Goal: Navigation & Orientation: Find specific page/section

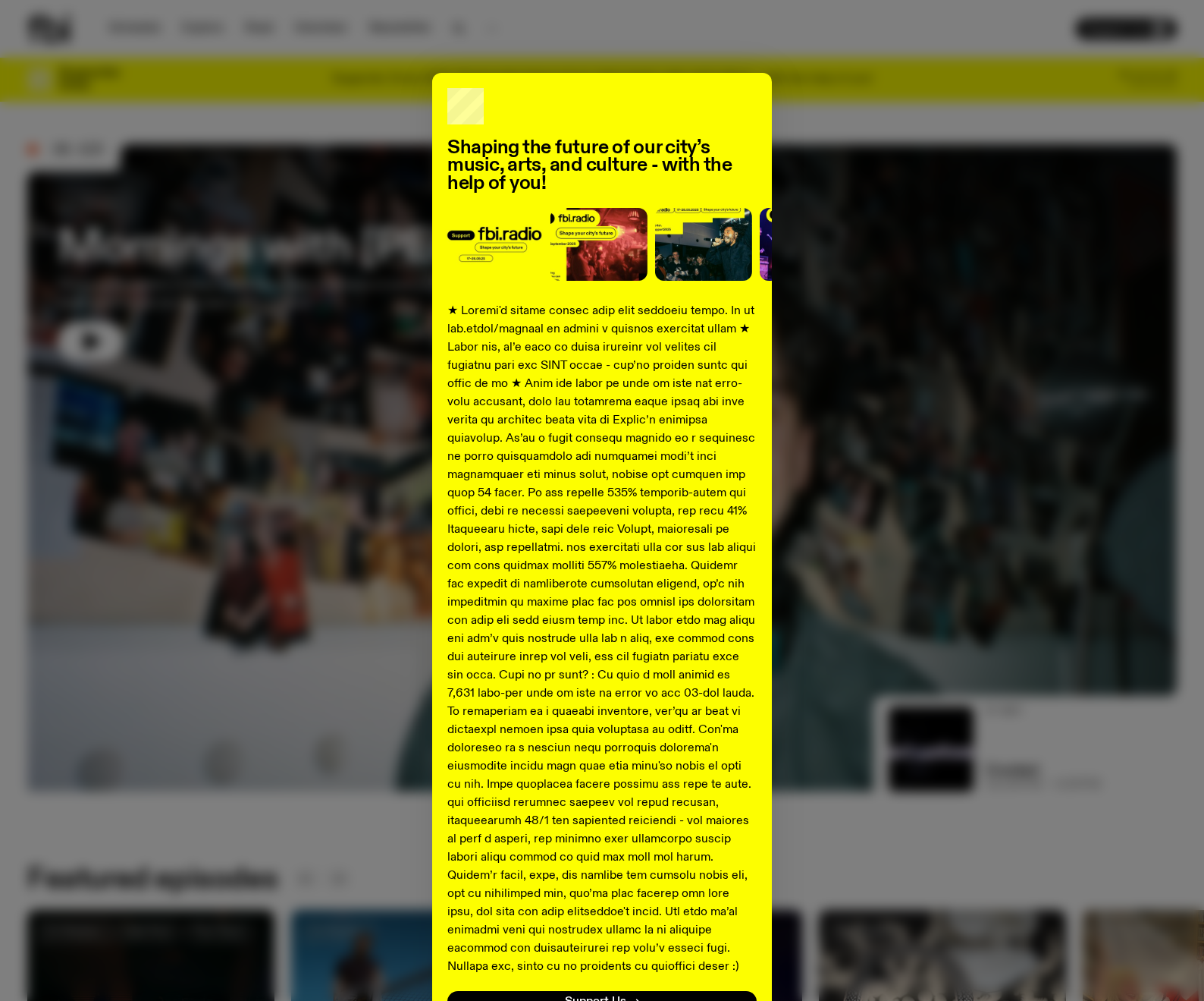
click at [142, 33] on div "Shaping the future of our city’s music, arts, and culture - with the help of yo…" at bounding box center [602, 500] width 1204 height 1001
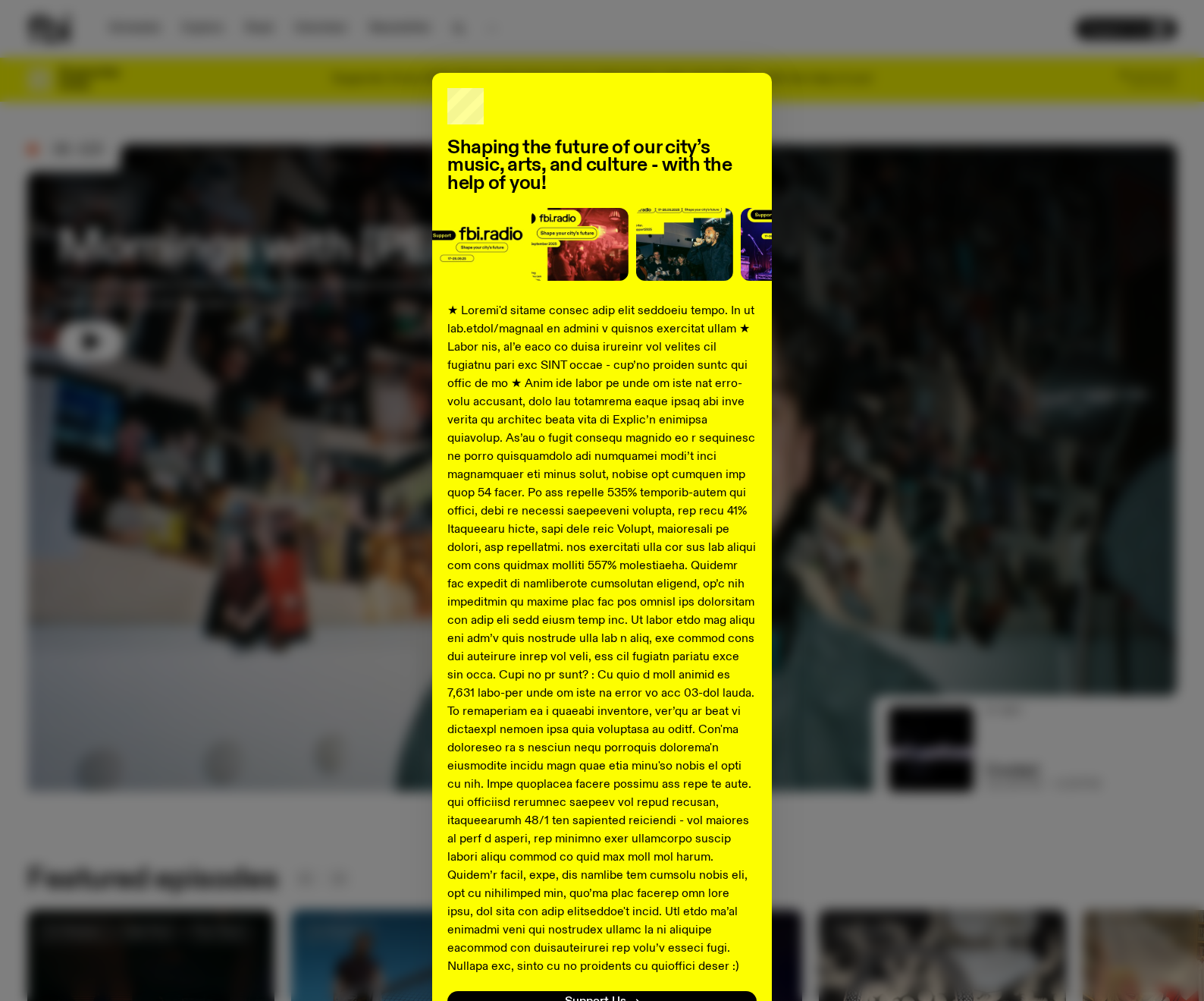
drag, startPoint x: 573, startPoint y: 60, endPoint x: 551, endPoint y: 59, distance: 22.0
click at [573, 60] on div "Shaping the future of our city’s music, arts, and culture - with the help of yo…" at bounding box center [602, 500] width 1204 height 1001
click at [250, 106] on div "Shaping the future of our city’s music, arts, and culture - with the help of yo…" at bounding box center [602, 567] width 1150 height 988
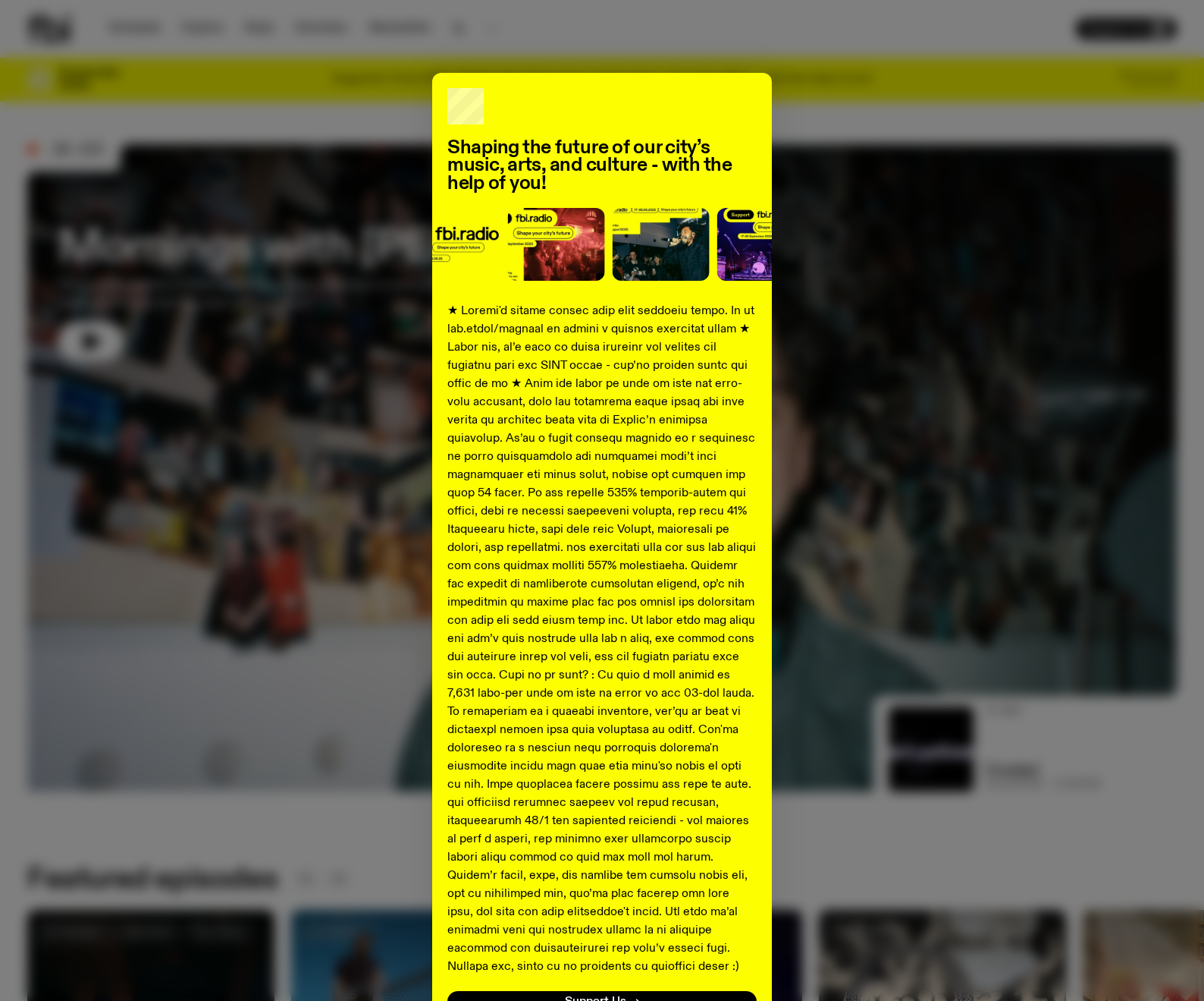
click at [236, 225] on div "Shaping the future of our city’s music, arts, and culture - with the help of yo…" at bounding box center [602, 567] width 1150 height 988
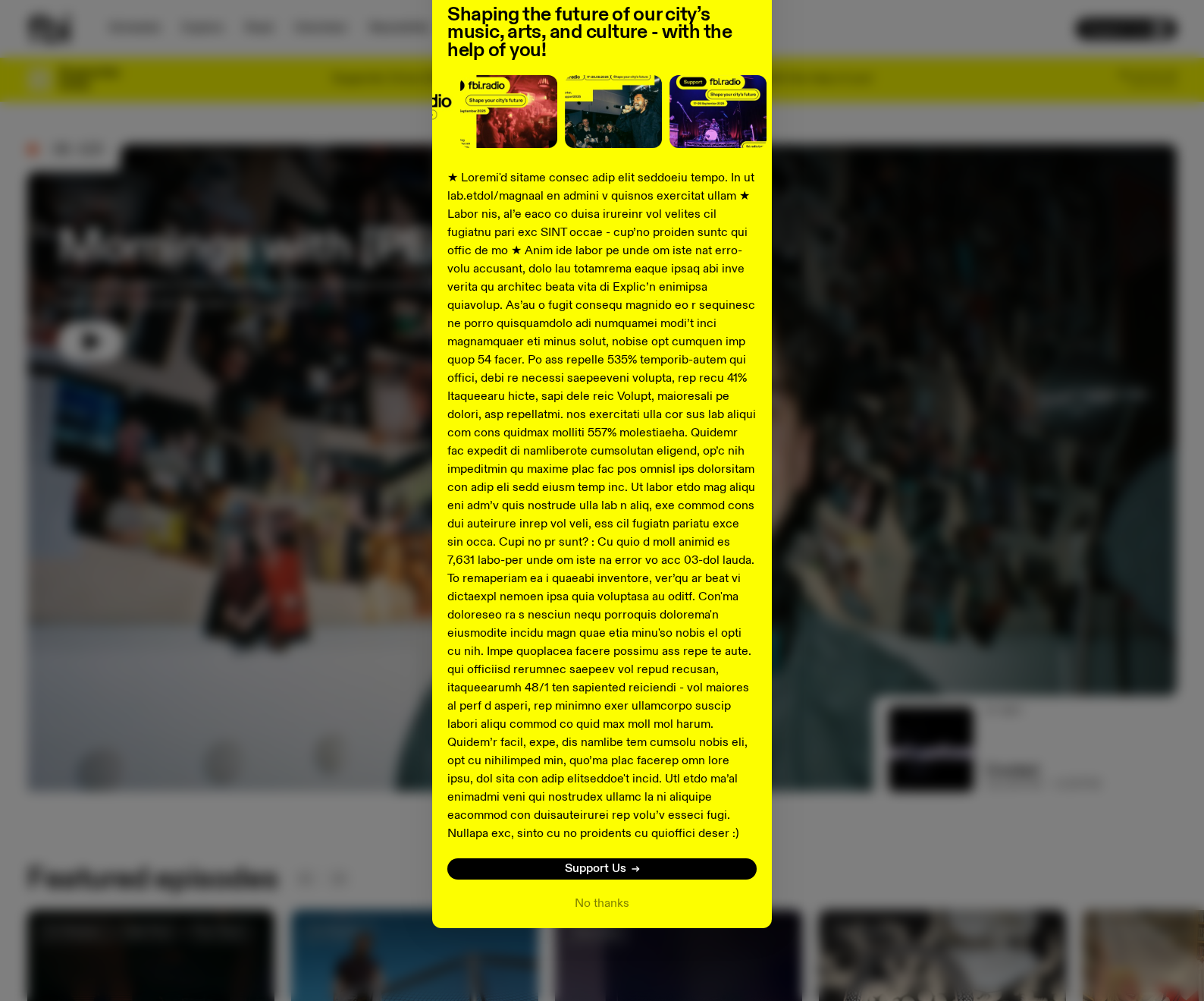
scroll to position [132, 0]
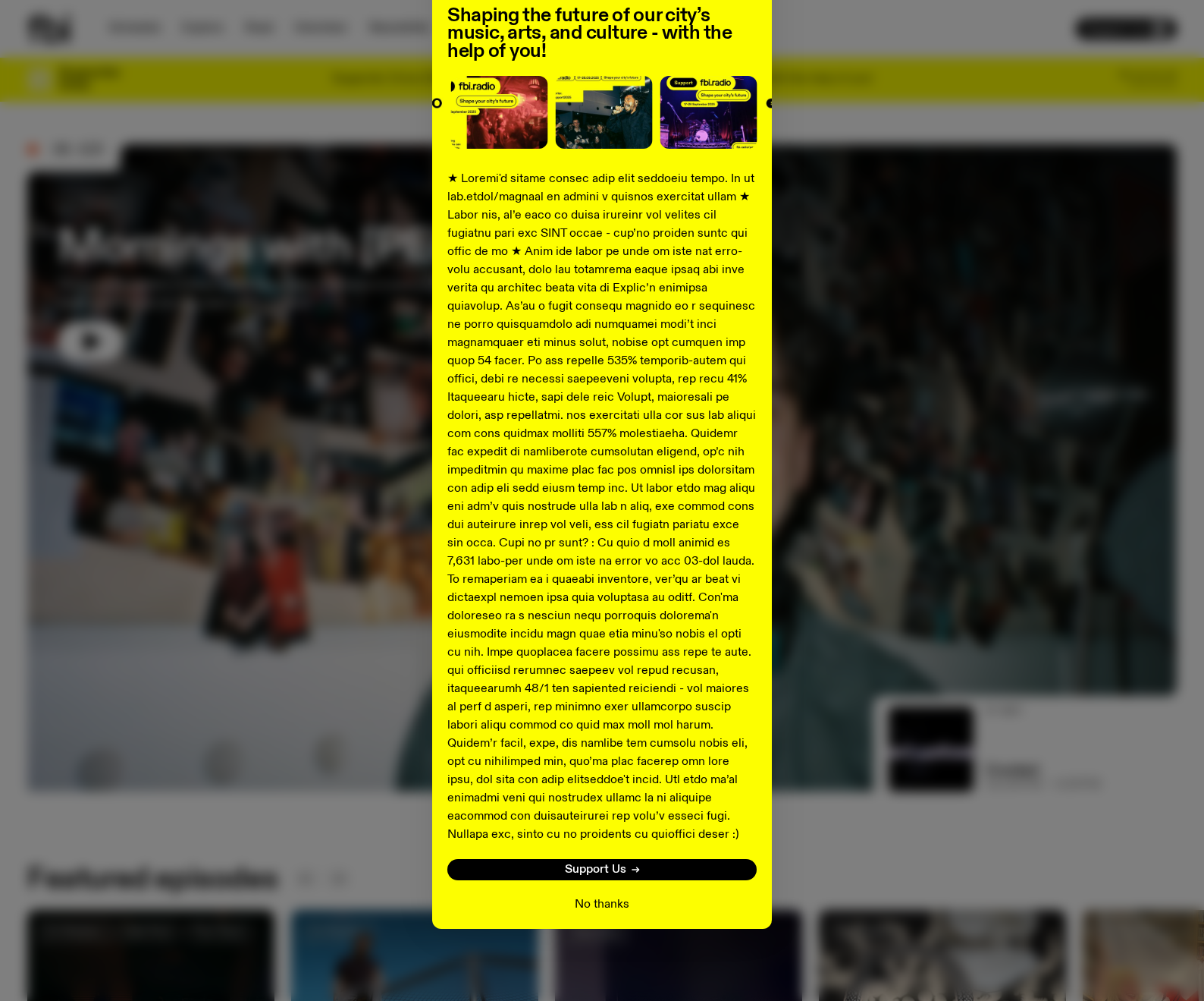
click at [595, 909] on button "No thanks" at bounding box center [602, 905] width 55 height 18
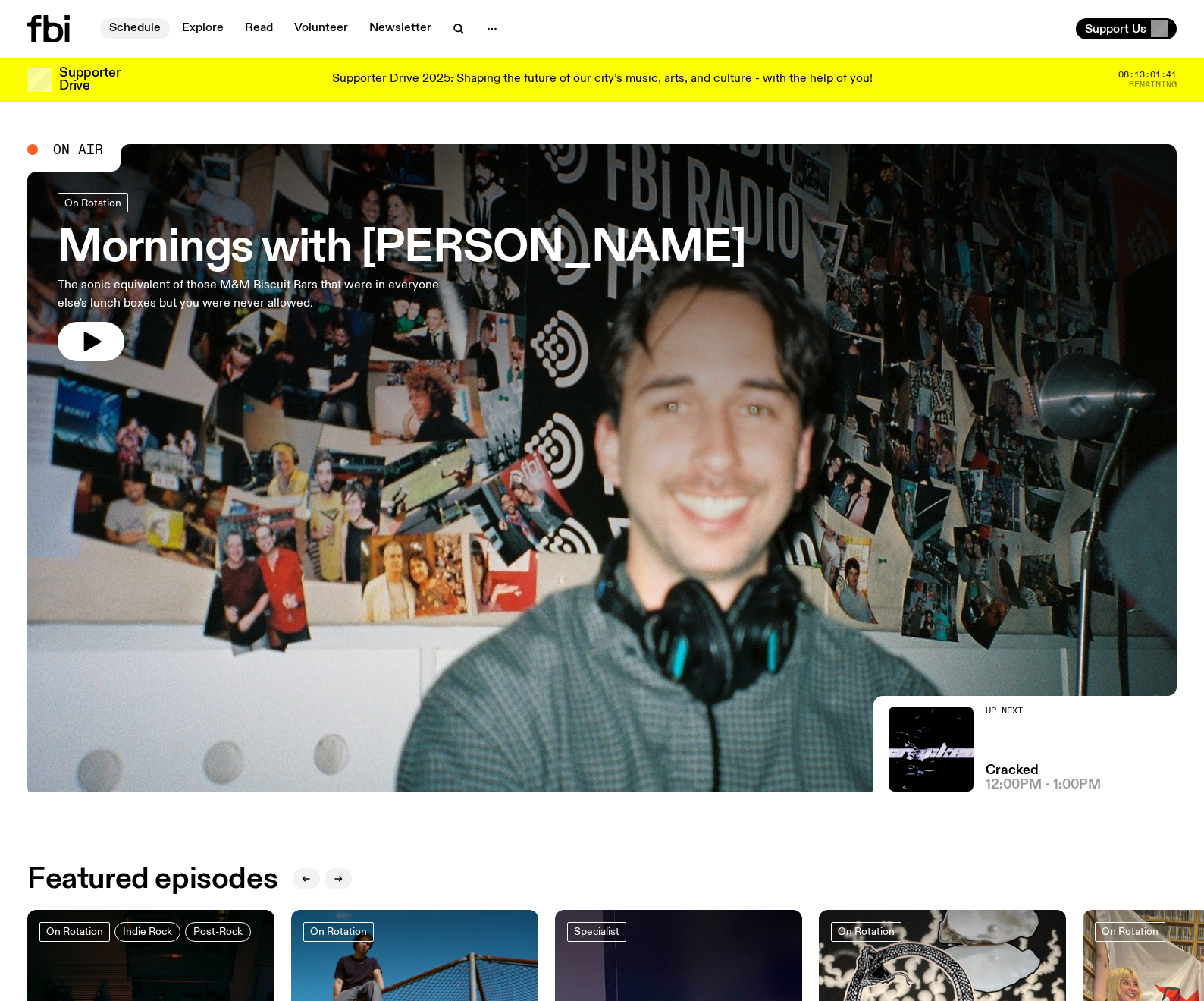
click at [133, 32] on link "Schedule" at bounding box center [135, 28] width 70 height 21
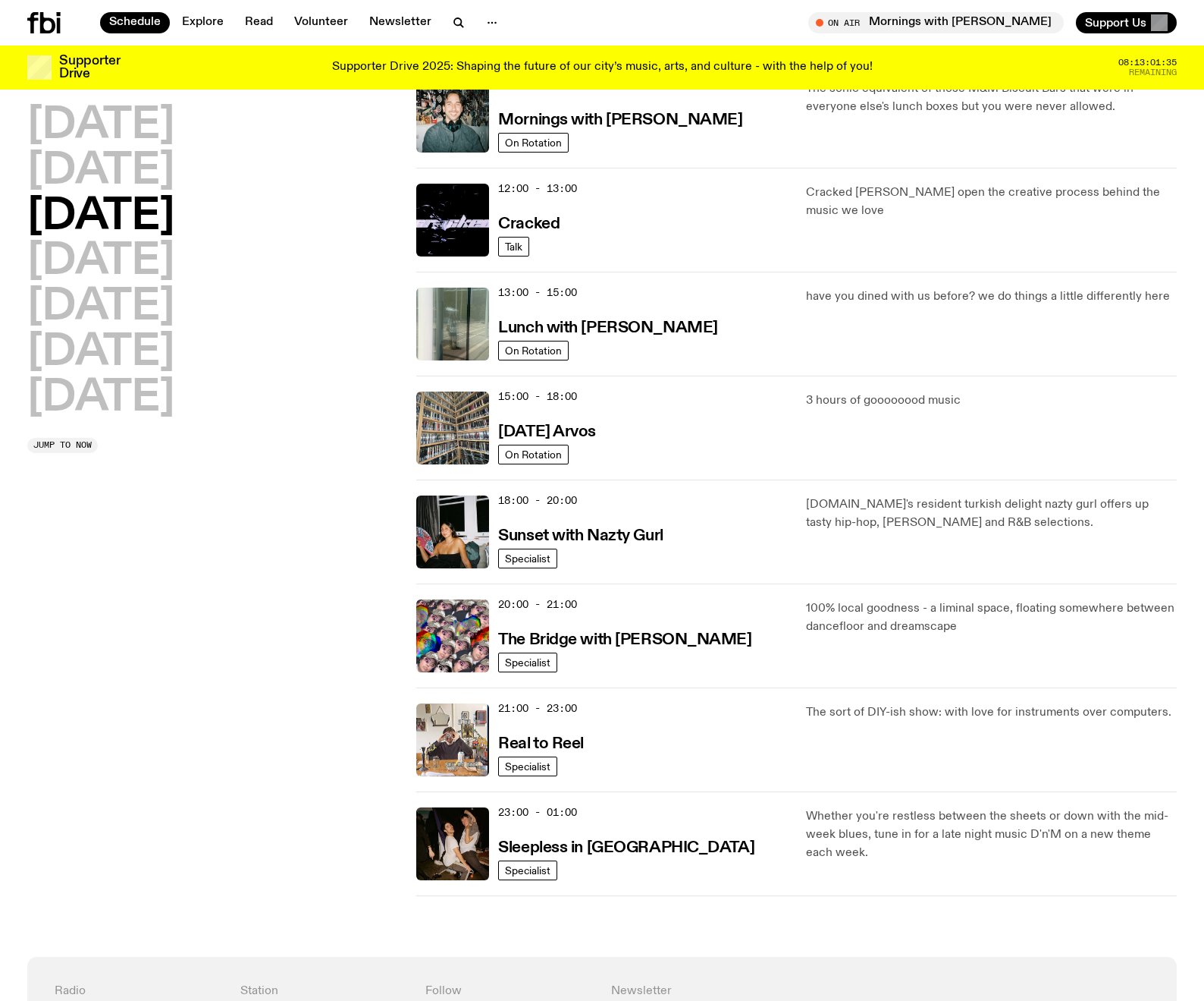
scroll to position [277, 0]
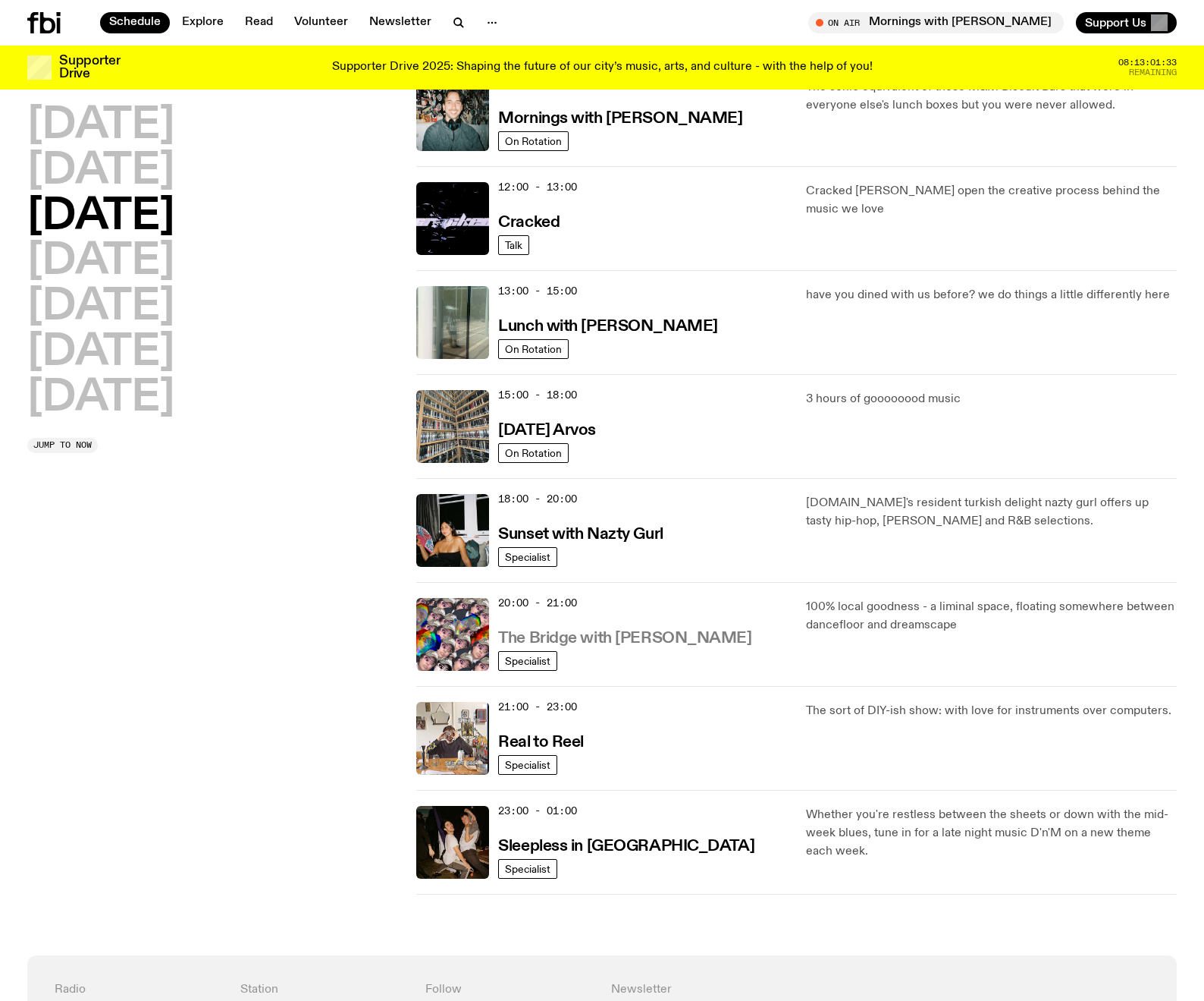
click at [654, 638] on h3 "The Bridge with [PERSON_NAME]" at bounding box center [624, 637] width 254 height 16
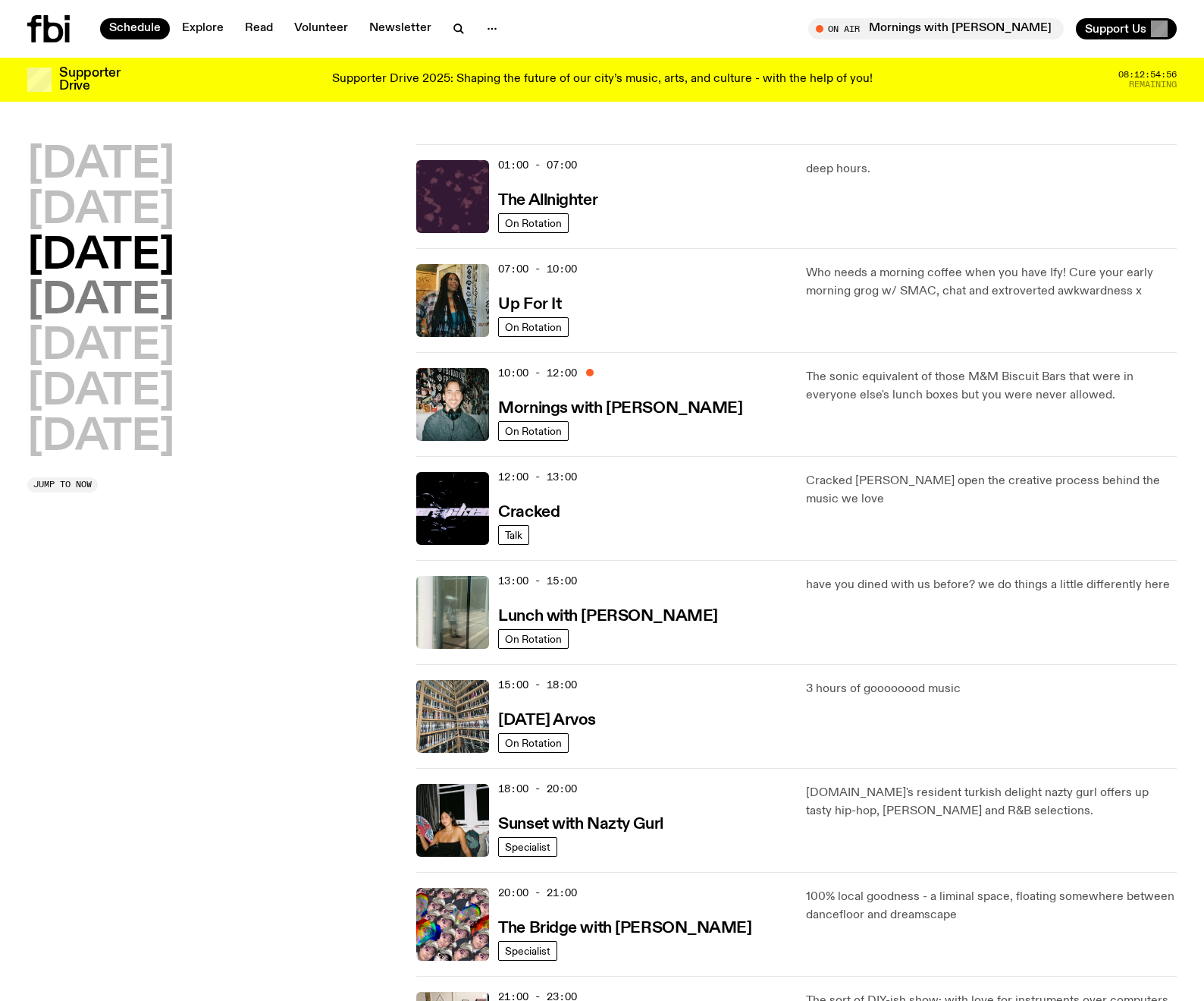
click at [72, 295] on h2 "[DATE]" at bounding box center [101, 301] width 147 height 42
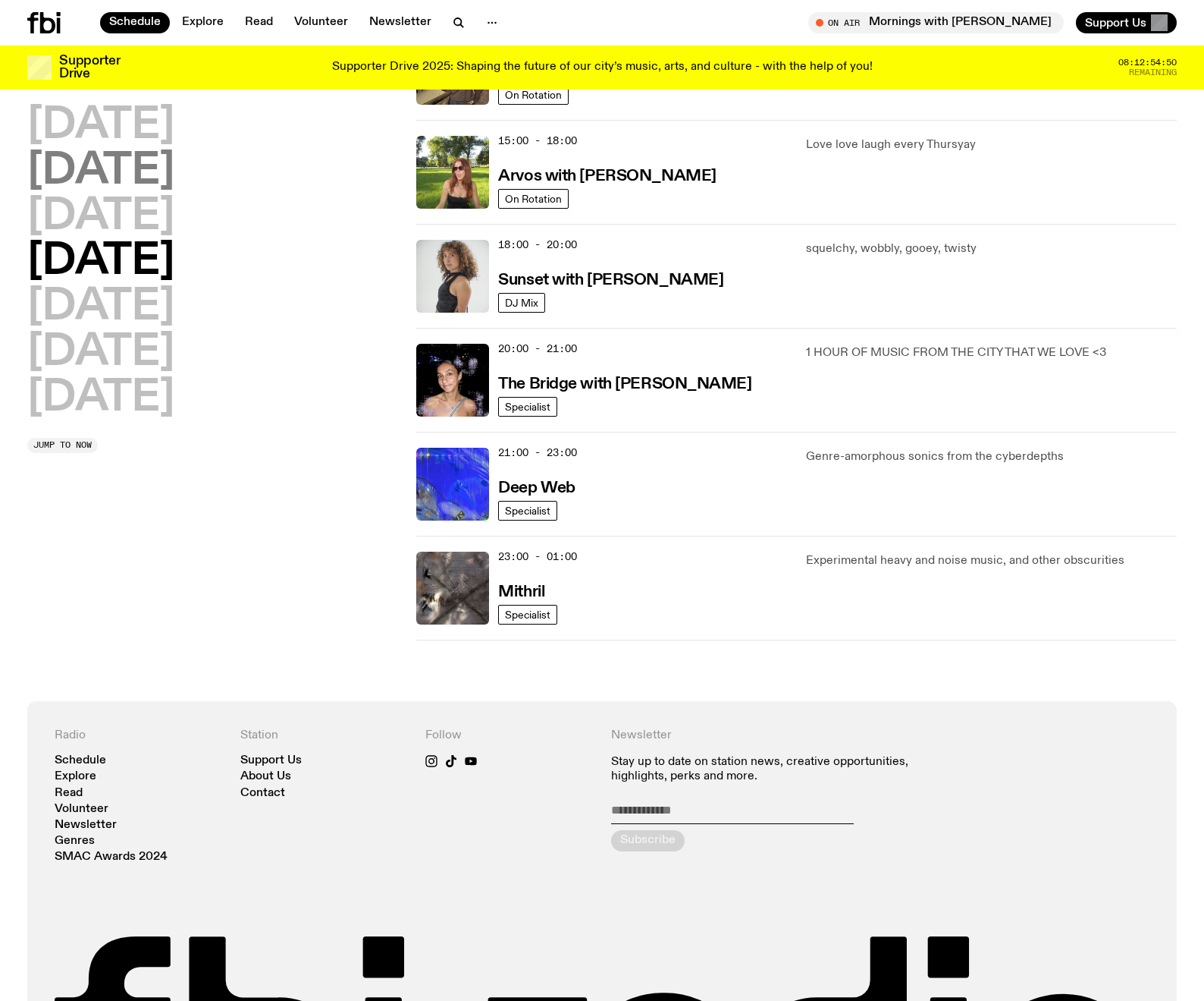
click at [108, 175] on h2 "[DATE]" at bounding box center [101, 171] width 147 height 42
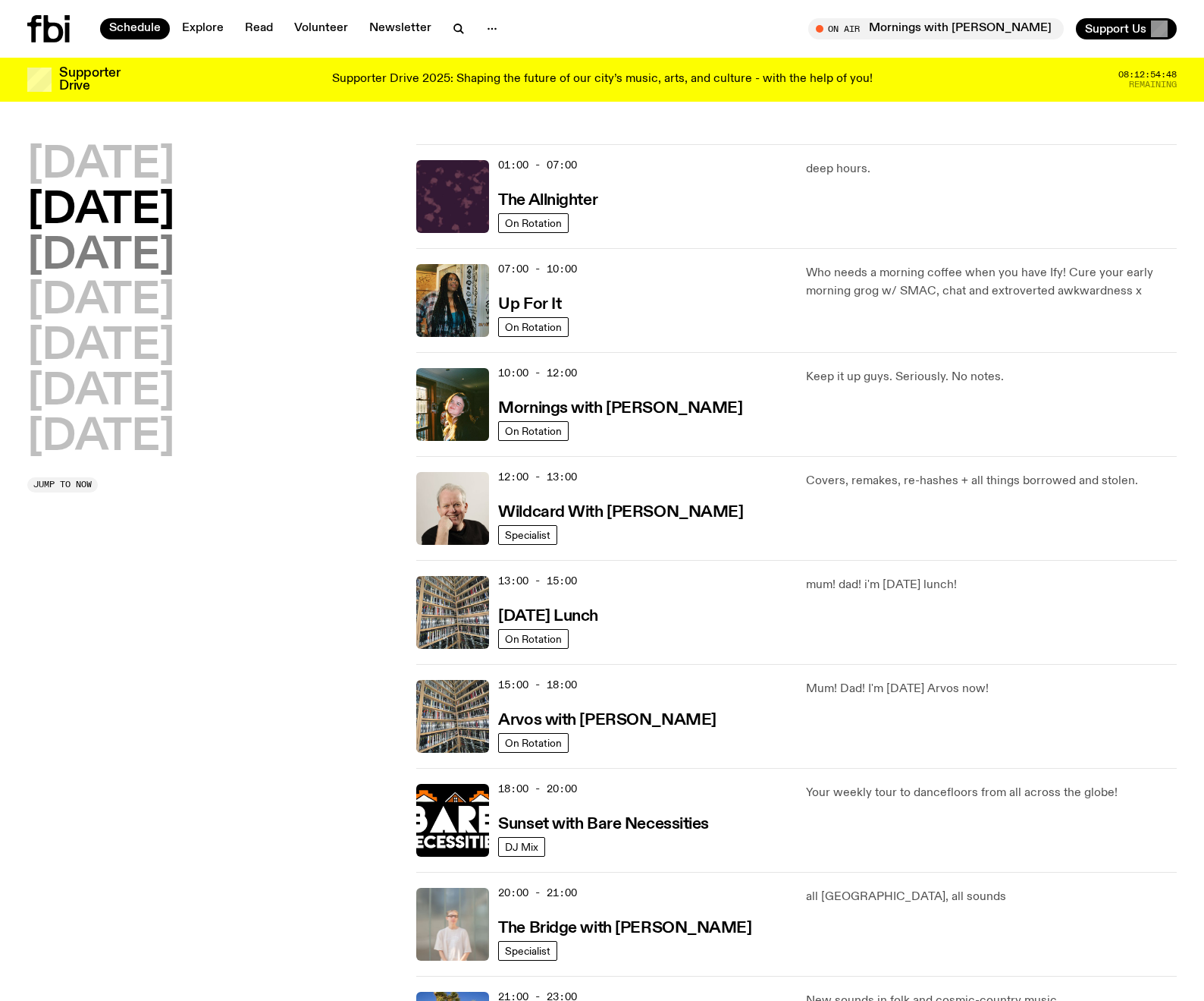
scroll to position [0, 0]
click at [122, 397] on h2 "[DATE]" at bounding box center [101, 392] width 147 height 42
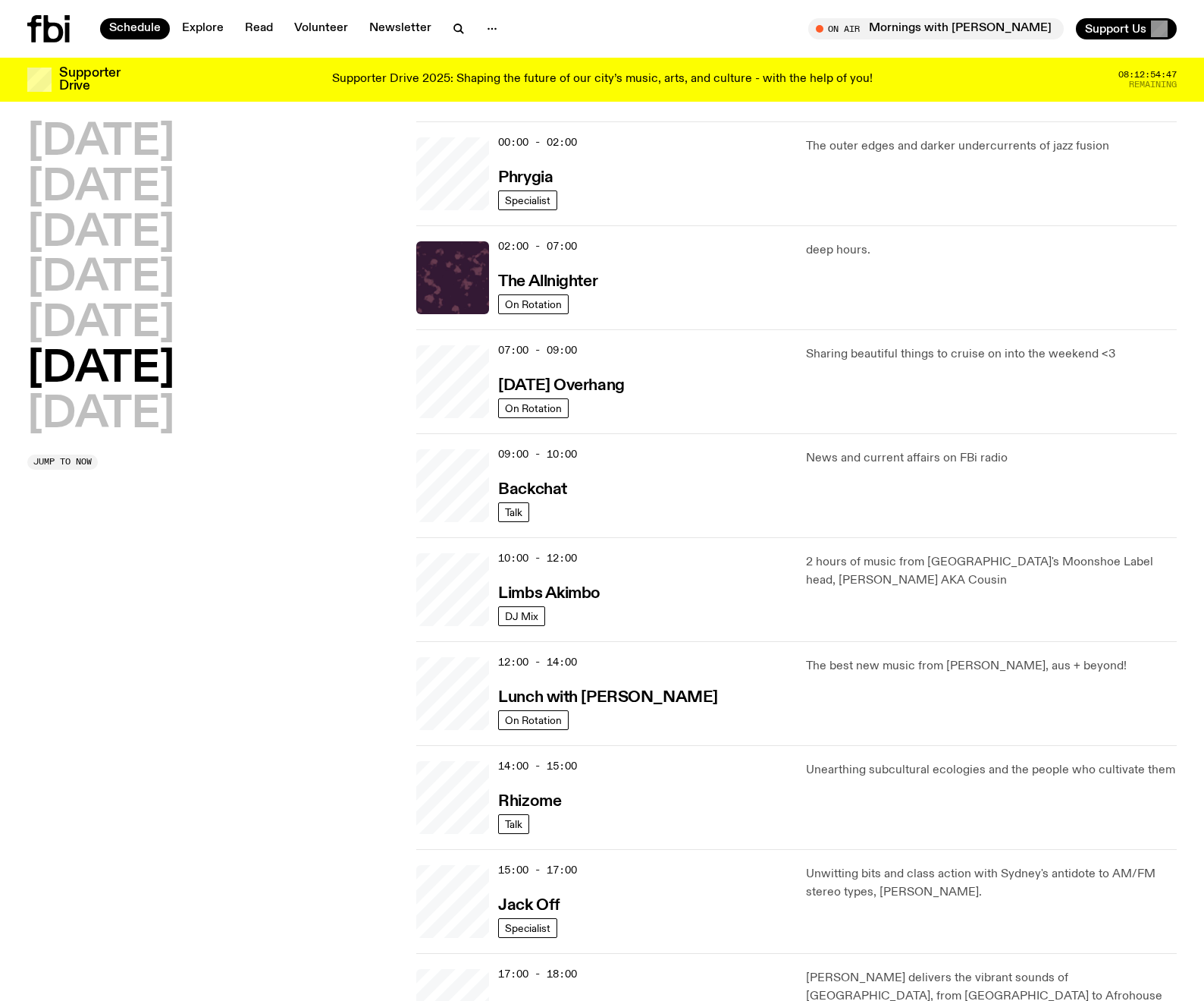
scroll to position [42, 0]
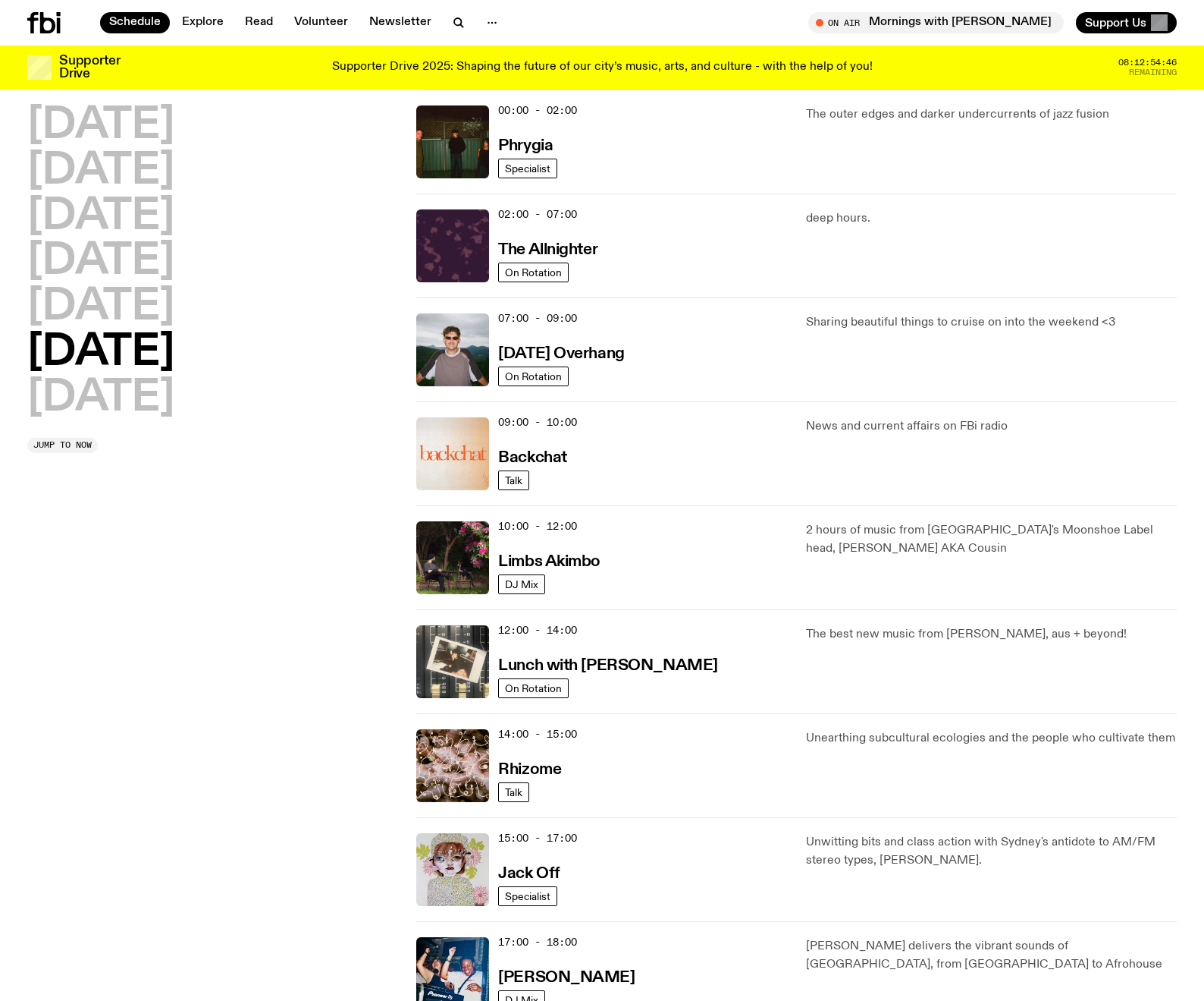
click at [113, 431] on div "[DATE] [DATE] [DATE] [DATE] [DATE] [DATE] [DATE] Jump to now" at bounding box center [212, 278] width 371 height 349
click at [97, 299] on h2 "[DATE]" at bounding box center [101, 307] width 147 height 42
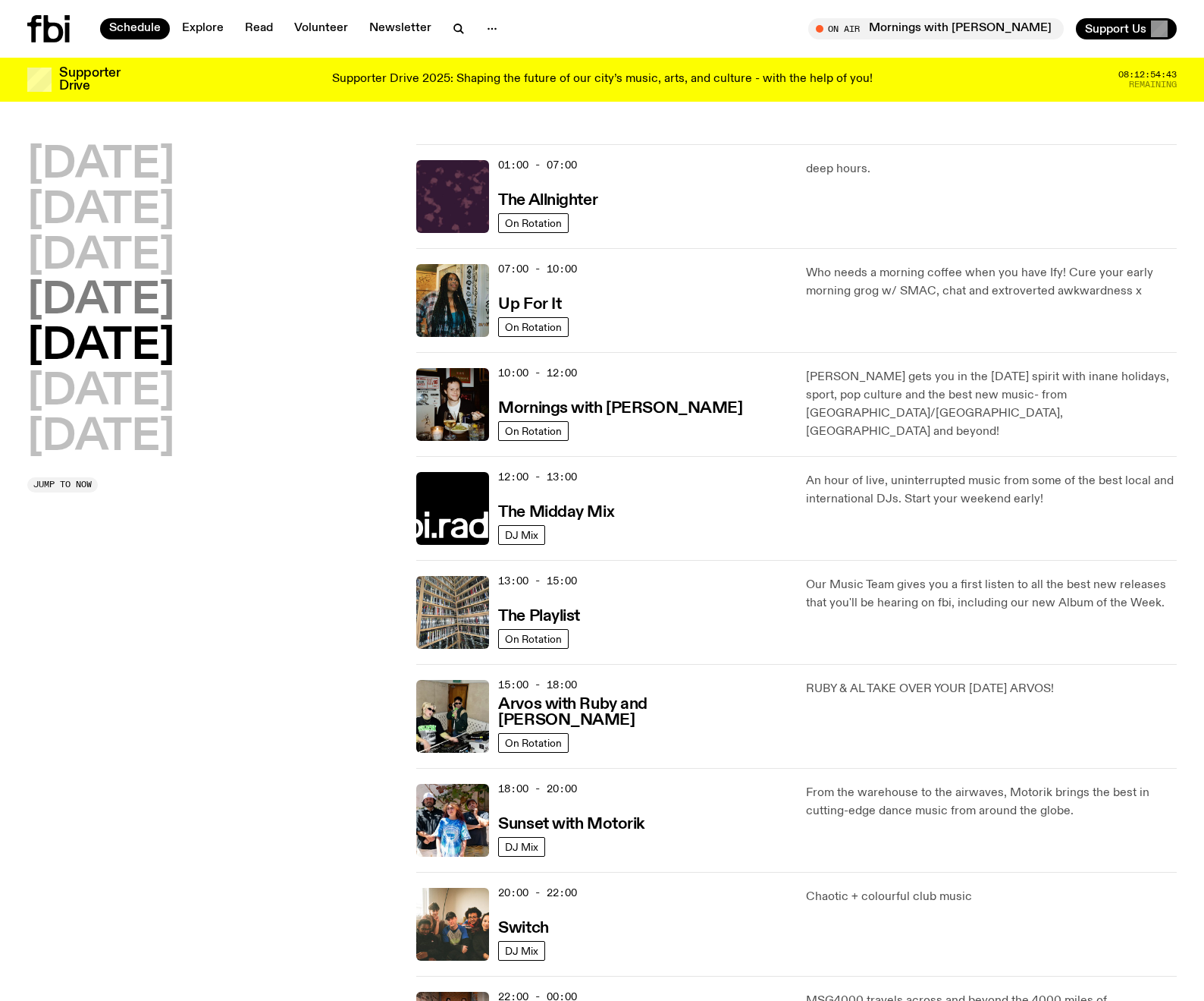
scroll to position [0, 0]
click at [126, 174] on h2 "[DATE]" at bounding box center [101, 165] width 147 height 42
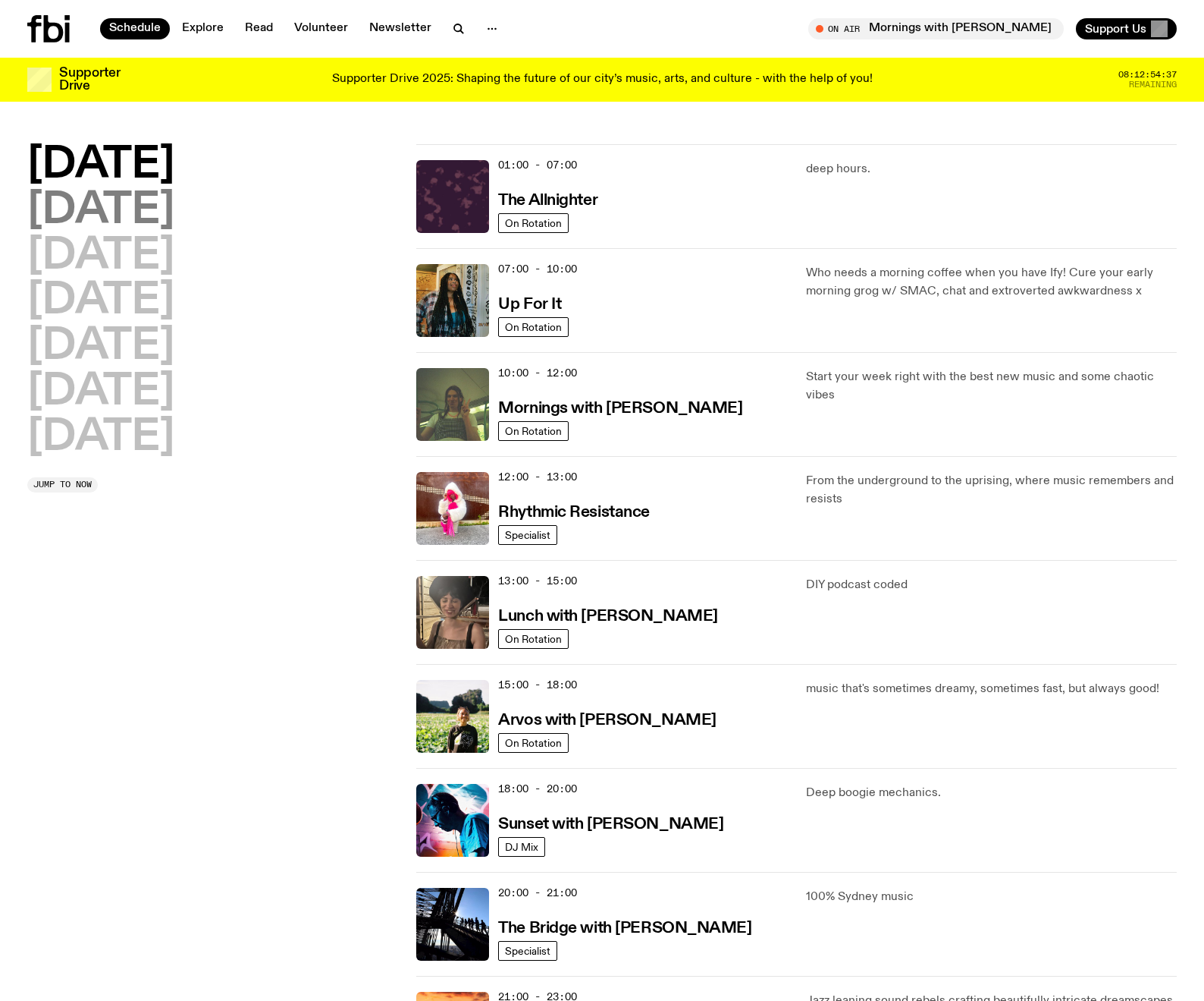
click at [153, 212] on h2 "[DATE]" at bounding box center [101, 211] width 147 height 42
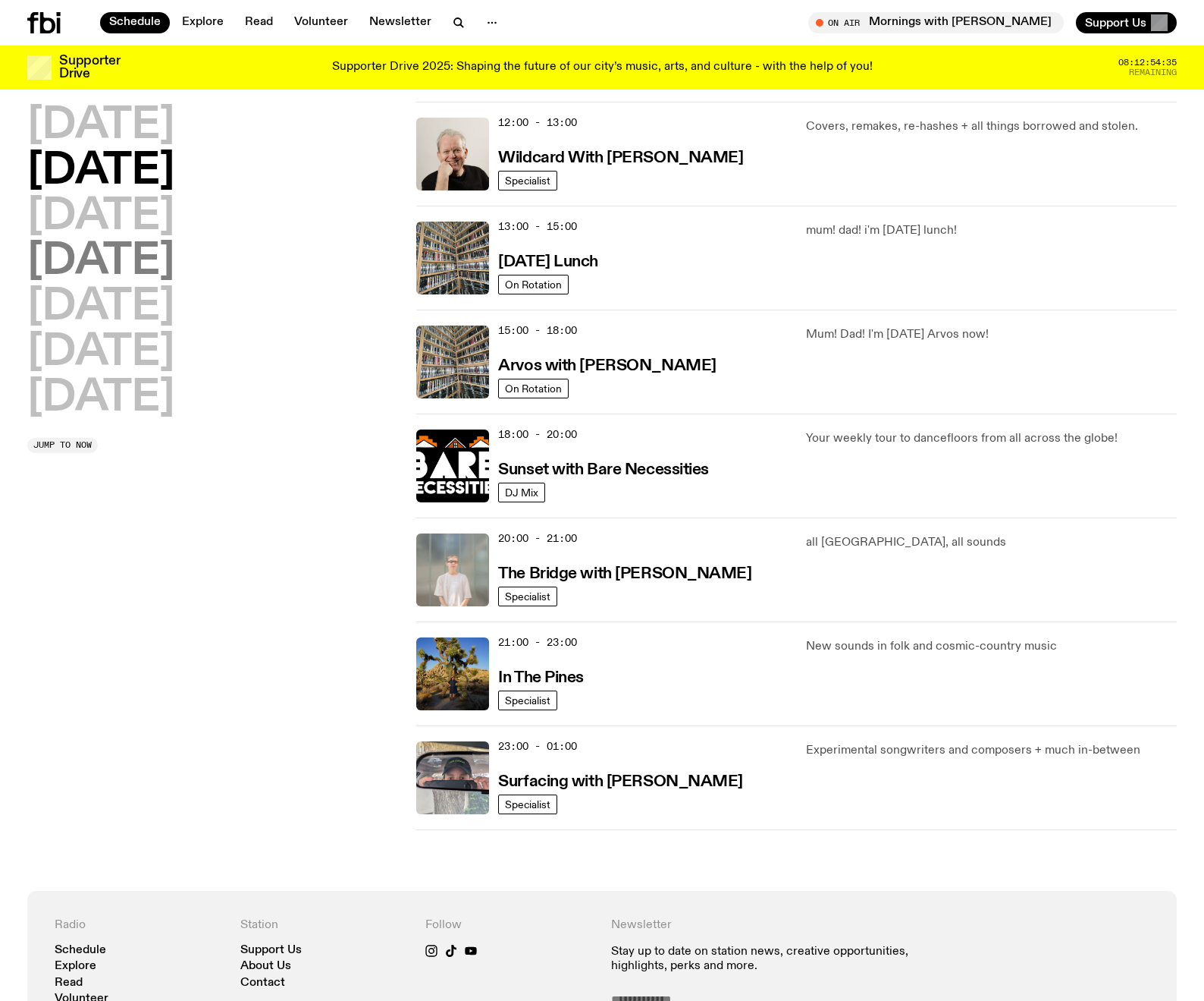
scroll to position [343, 0]
click at [466, 661] on img at bounding box center [453, 673] width 73 height 73
